Goal: Task Accomplishment & Management: Manage account settings

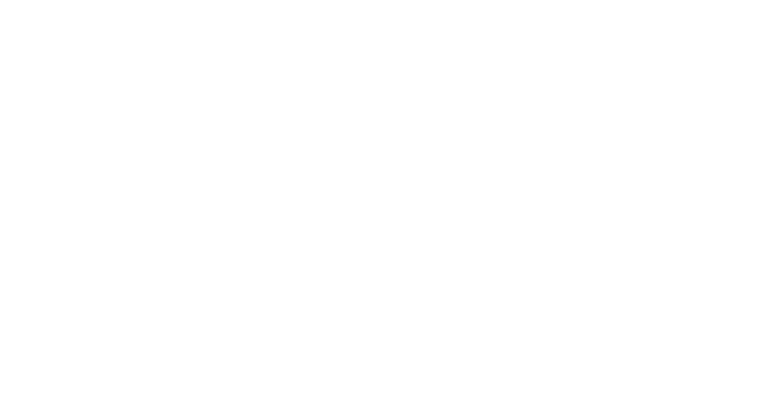
drag, startPoint x: 501, startPoint y: 261, endPoint x: 505, endPoint y: 150, distance: 110.8
click at [508, 225] on div at bounding box center [381, 207] width 763 height 415
